Goal: Check status: Check status

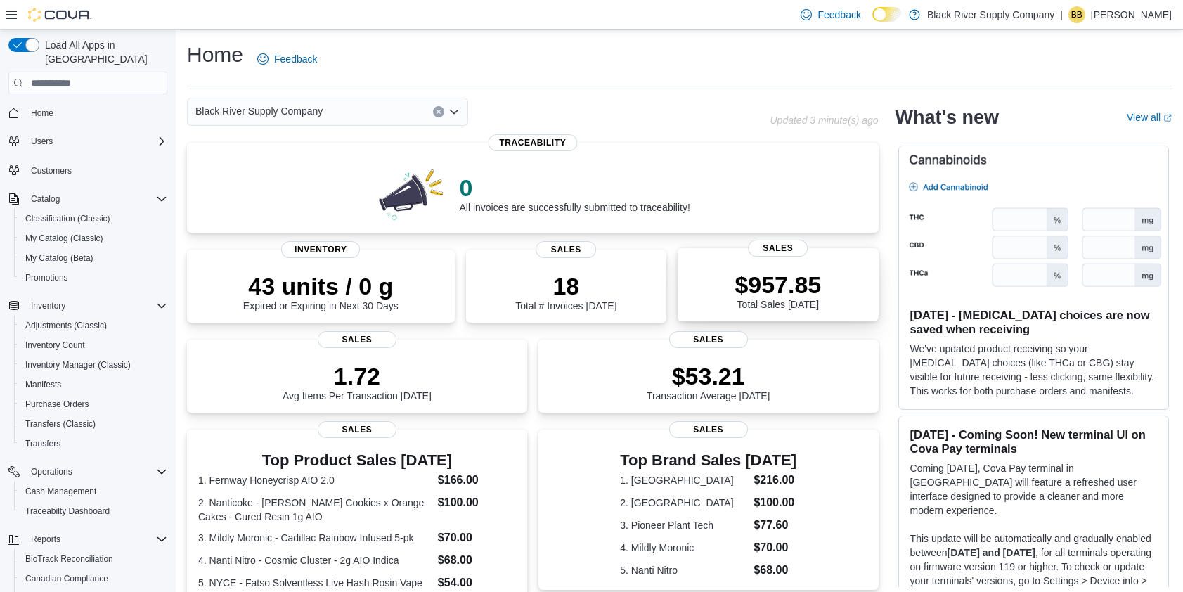
click at [793, 298] on p "$957.85" at bounding box center [778, 285] width 86 height 28
